Goal: Navigation & Orientation: Go to known website

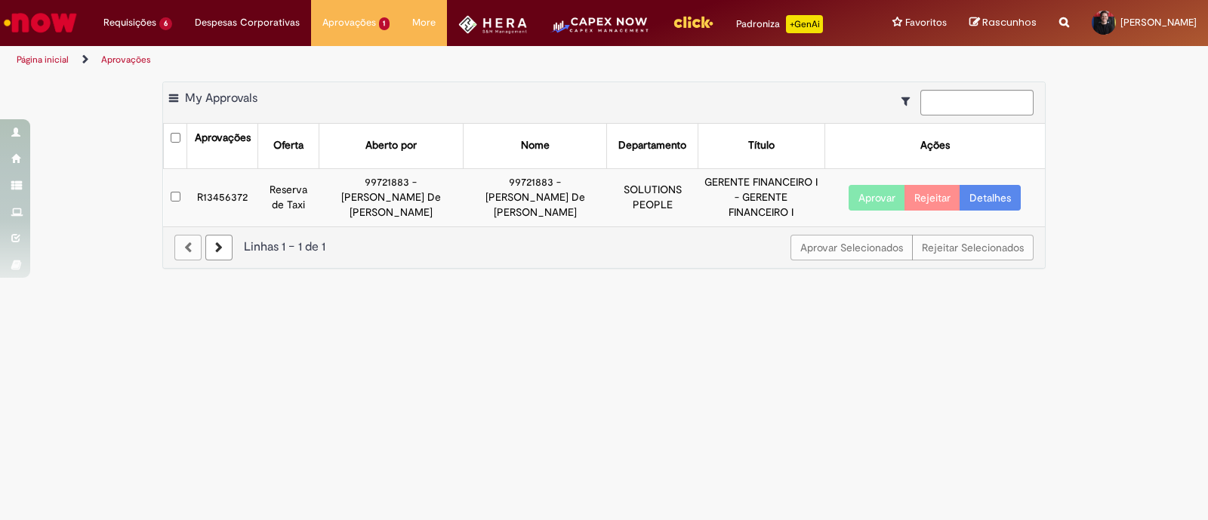
drag, startPoint x: 543, startPoint y: 327, endPoint x: 536, endPoint y: 282, distance: 45.1
click at [544, 327] on main "Aprovações Exportar como PDF Exportar como Excel Exportar como CSV My Approvals…" at bounding box center [604, 297] width 1208 height 446
click at [218, 387] on main "Aprovações Exportar como PDF Exportar como Excel Exportar como CSV Aprovações A…" at bounding box center [604, 297] width 1208 height 446
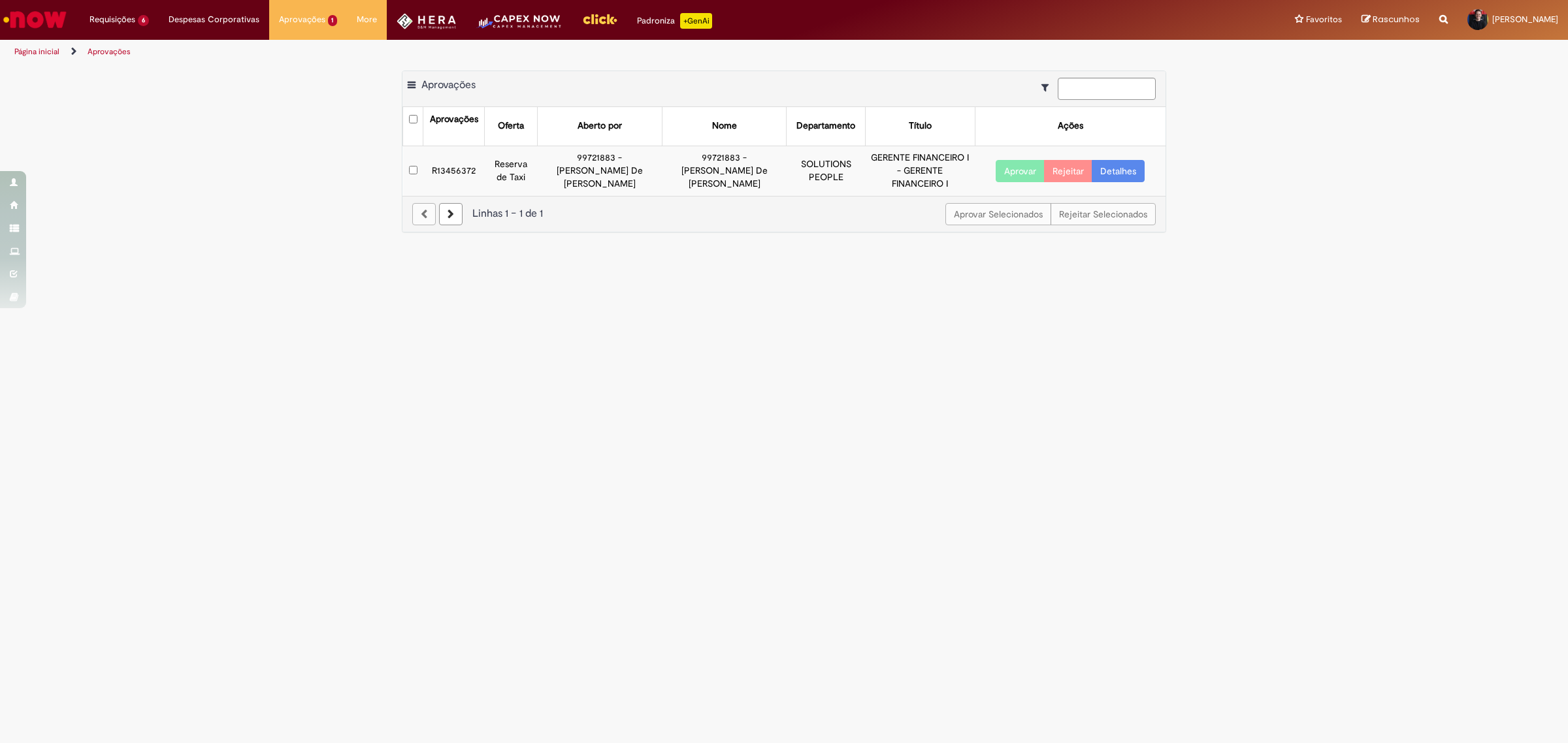
click at [586, 20] on img "Menu Cabeçalho" at bounding box center [600, 19] width 35 height 20
click at [27, 28] on img "Ir para a Homepage" at bounding box center [35, 20] width 67 height 26
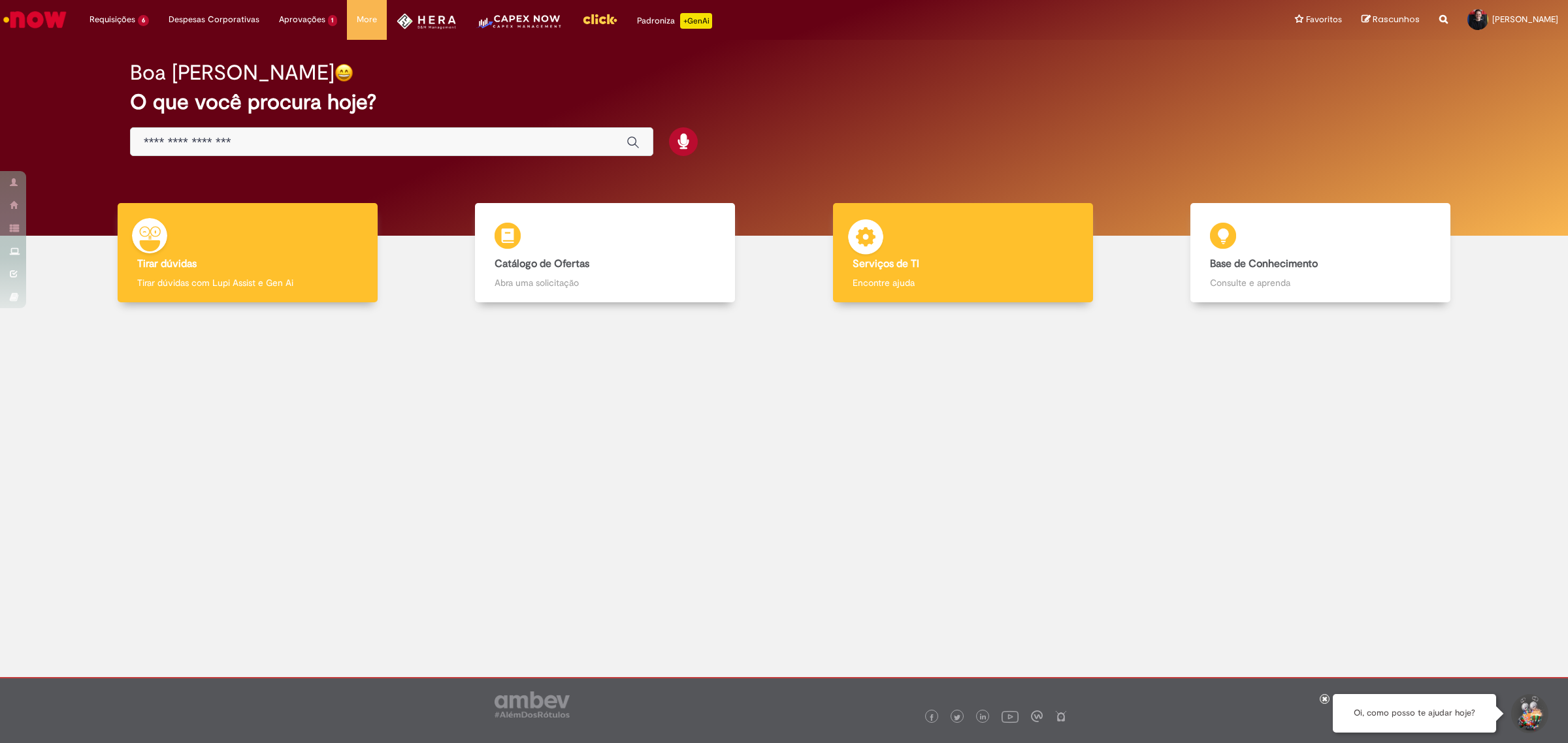
click at [903, 263] on b "Serviços de TI" at bounding box center [885, 263] width 67 height 13
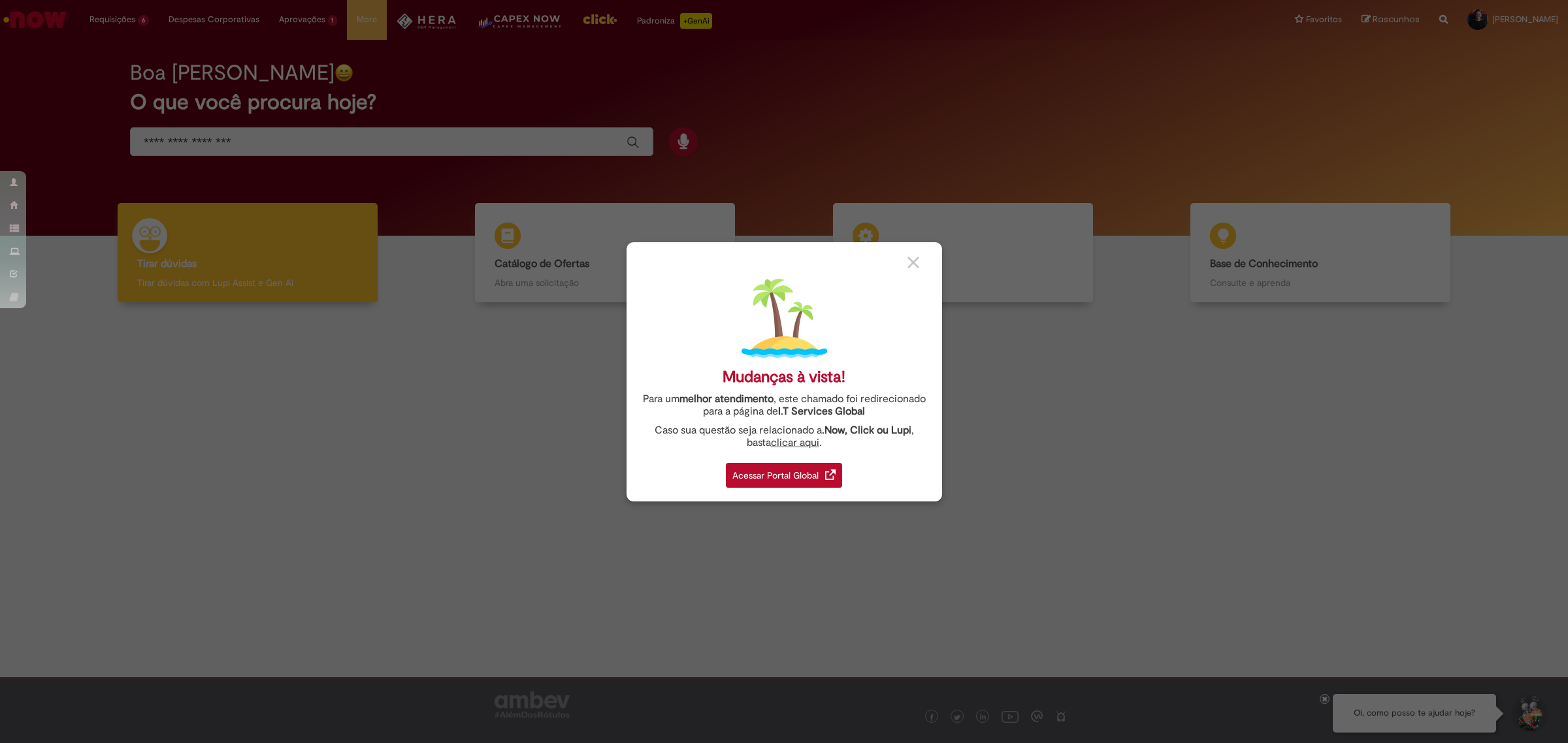
click at [778, 480] on div "Acessar Portal Global" at bounding box center [784, 475] width 116 height 25
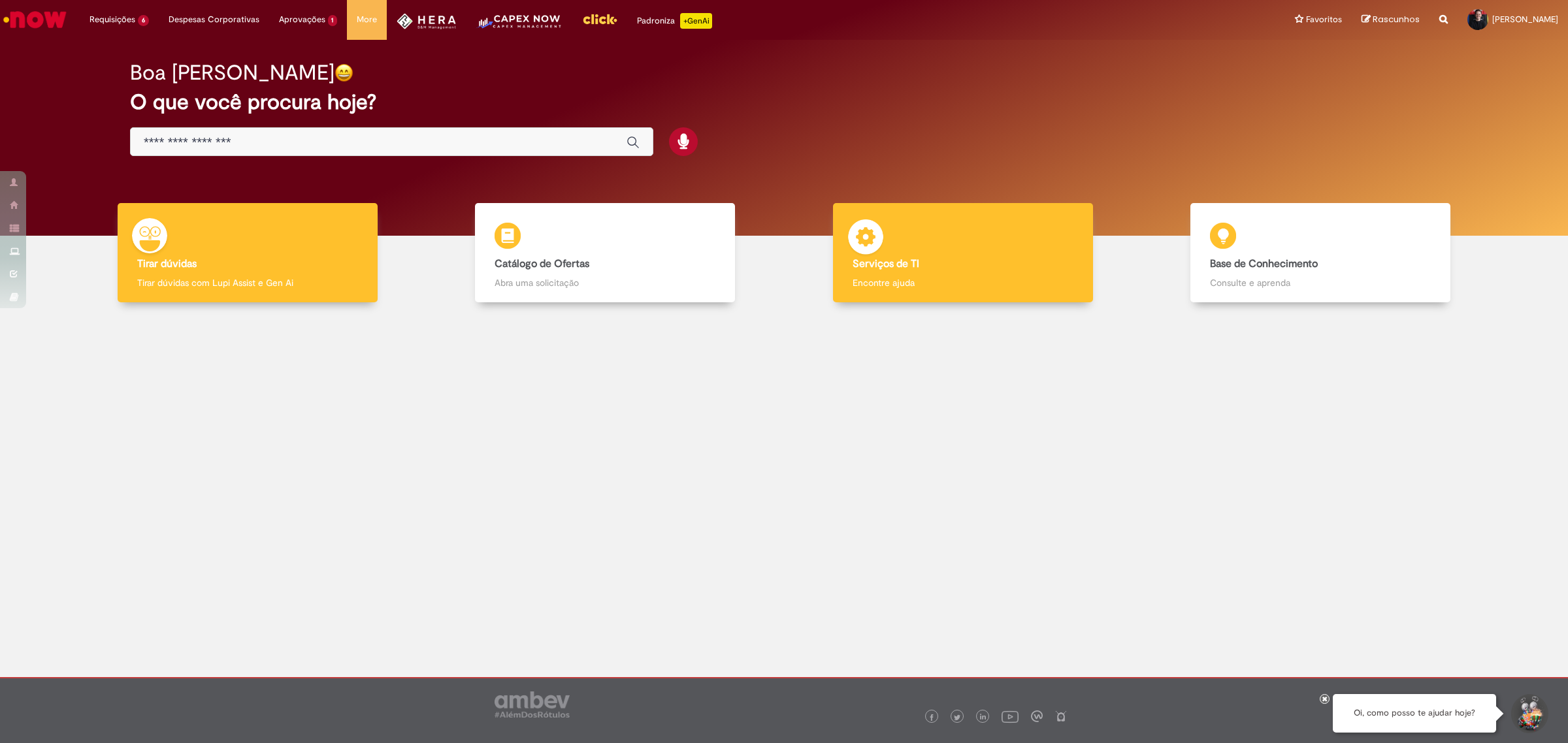
click at [880, 255] on img at bounding box center [865, 239] width 39 height 39
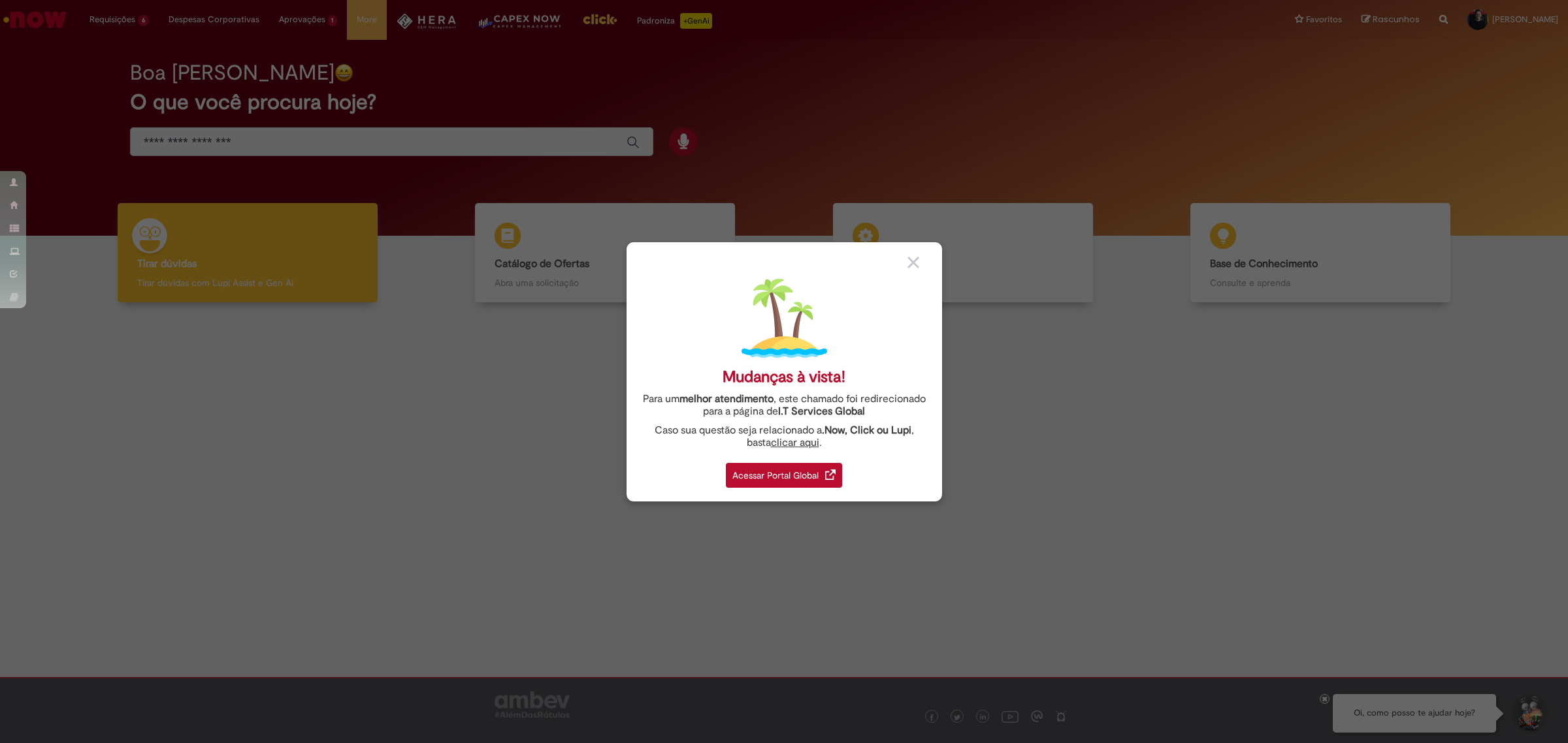
click at [794, 475] on div "Acessar Portal Global" at bounding box center [784, 475] width 116 height 25
